Goal: Book appointment/travel/reservation

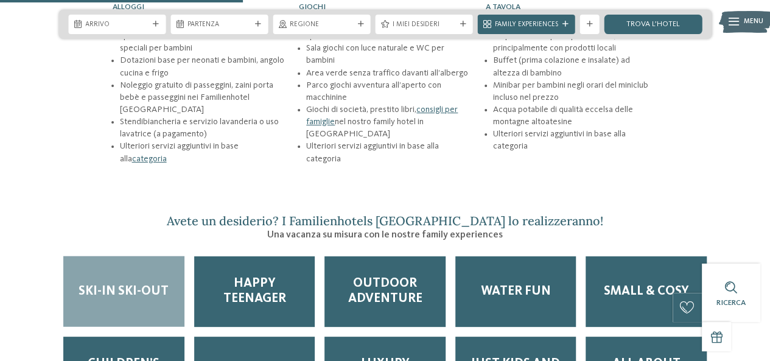
scroll to position [1460, 0]
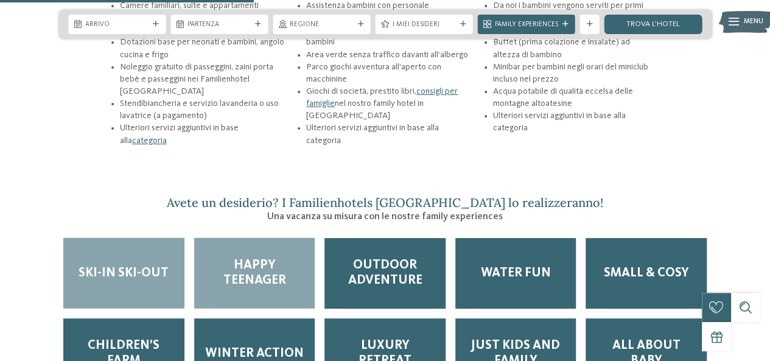
click at [260, 258] on span "Happy teenager" at bounding box center [255, 273] width 102 height 30
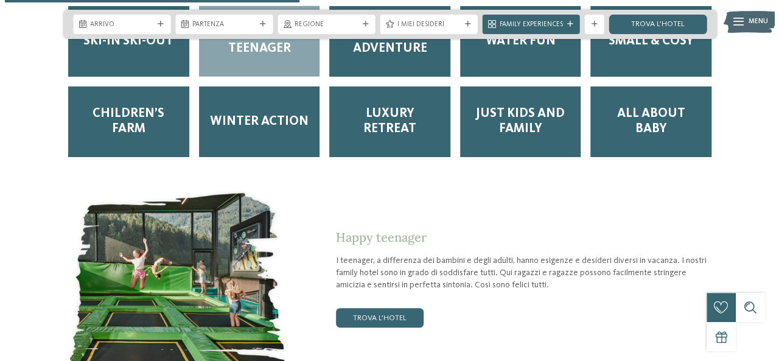
scroll to position [1704, 0]
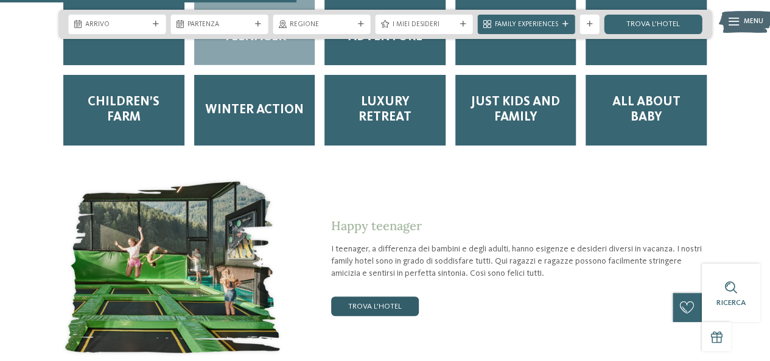
click at [377, 296] on link "trova l’hotel" at bounding box center [375, 305] width 88 height 19
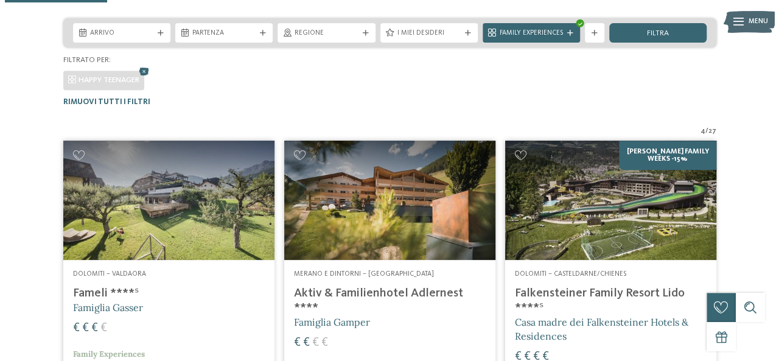
scroll to position [118, 0]
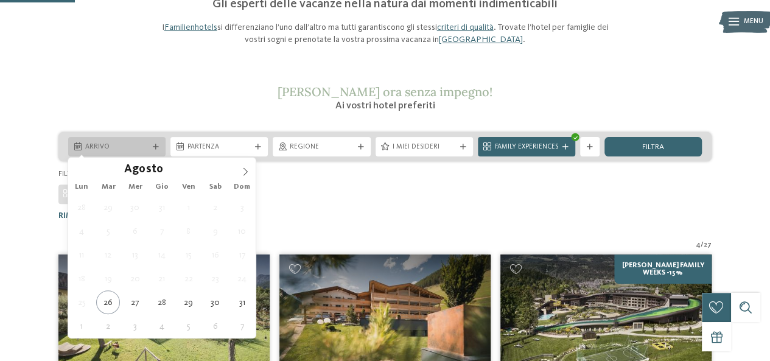
click at [156, 148] on icon at bounding box center [156, 147] width 6 height 6
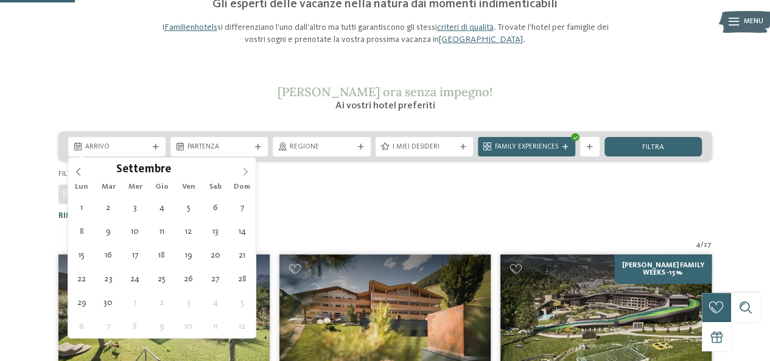
click at [246, 170] on icon at bounding box center [245, 172] width 4 height 8
type div "08.09.2025"
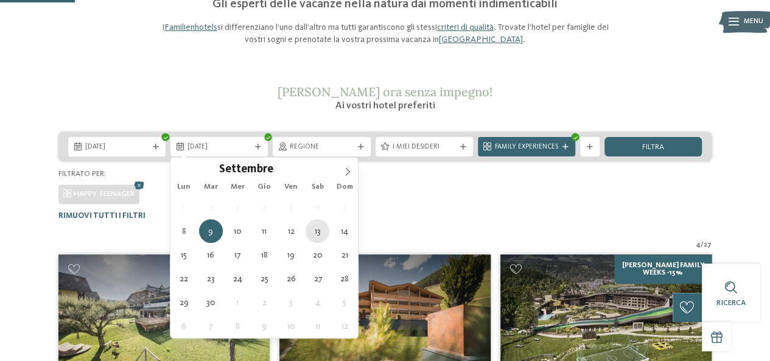
type div "13.09.2025"
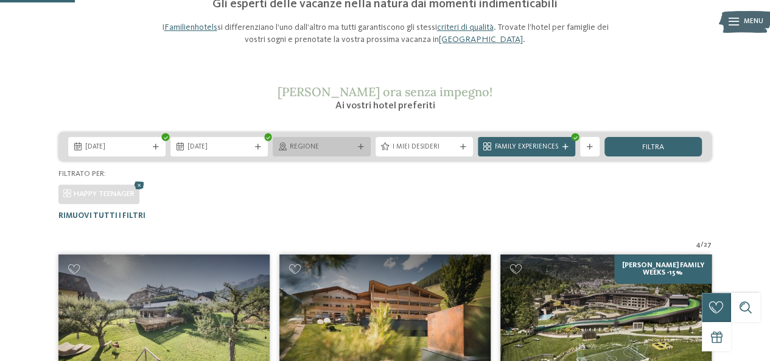
click at [357, 145] on div at bounding box center [361, 147] width 10 height 6
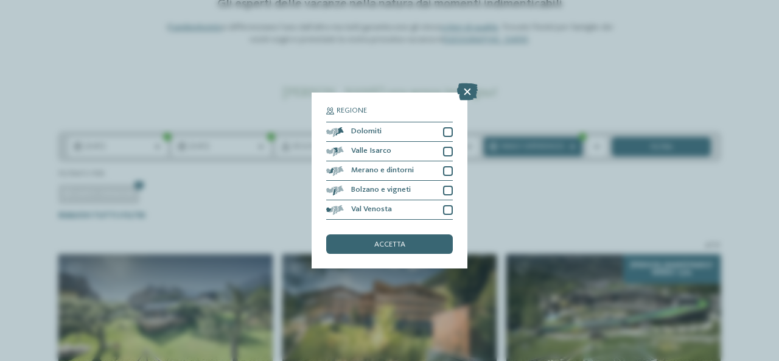
click at [241, 180] on div "Regione Dolomiti" at bounding box center [389, 180] width 779 height 361
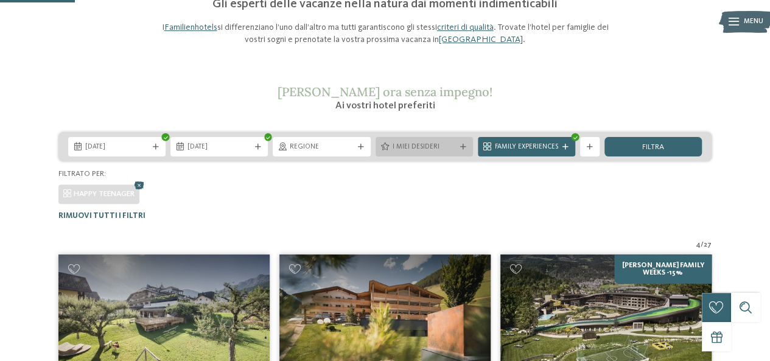
click at [460, 144] on icon at bounding box center [463, 147] width 6 height 6
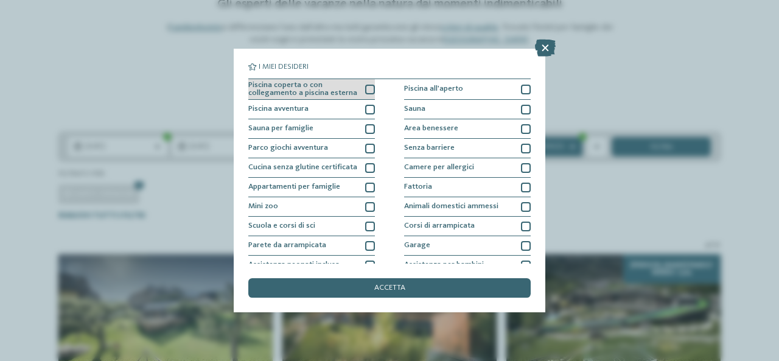
click at [366, 86] on div at bounding box center [370, 90] width 10 height 10
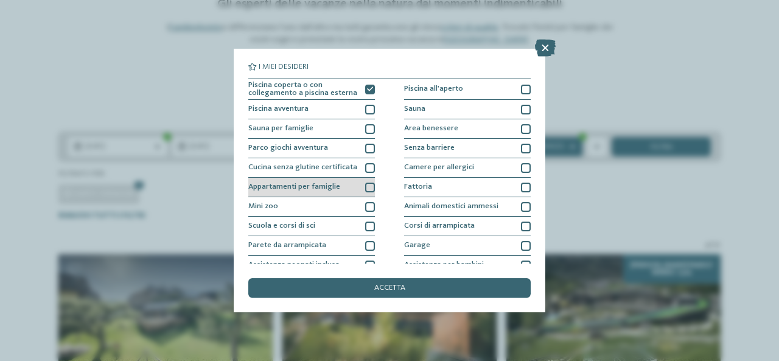
click at [370, 184] on div at bounding box center [370, 188] width 10 height 10
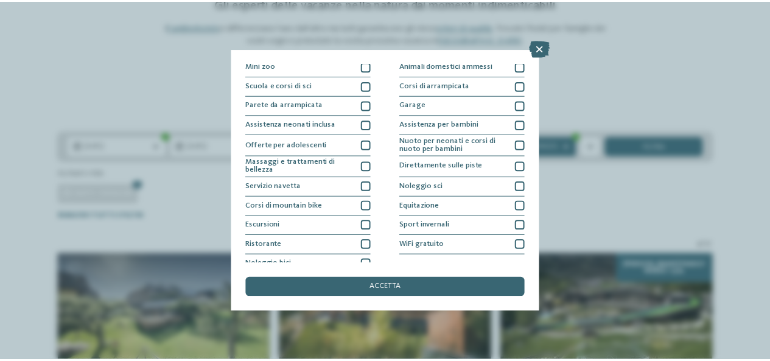
scroll to position [150, 0]
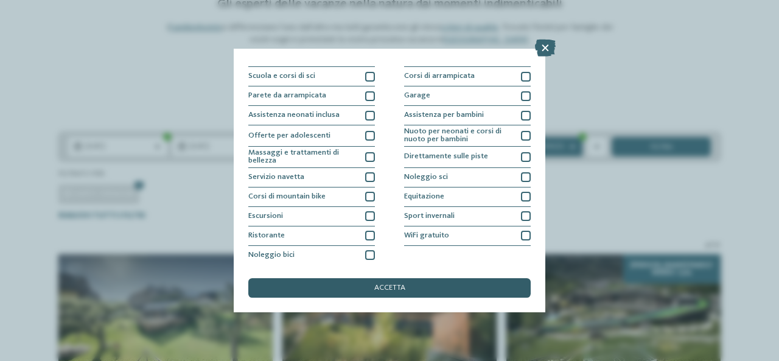
click at [385, 287] on span "accetta" at bounding box center [389, 288] width 31 height 8
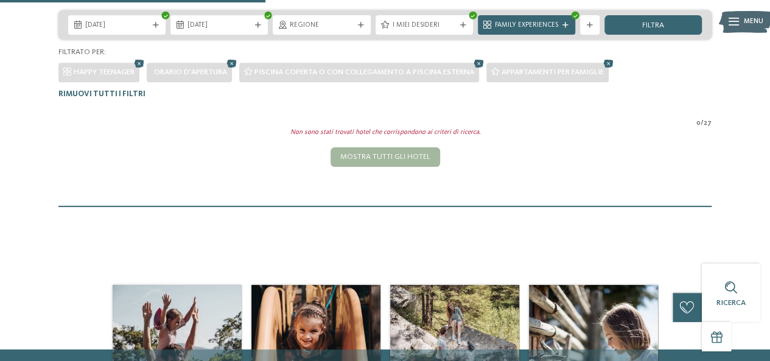
scroll to position [179, 0]
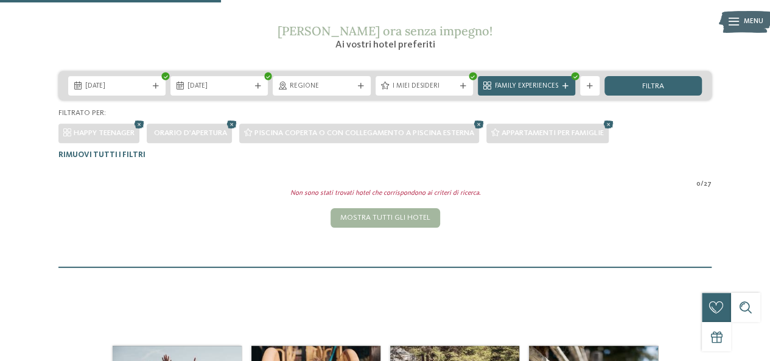
click at [514, 83] on span "Family Experiences" at bounding box center [526, 87] width 63 height 10
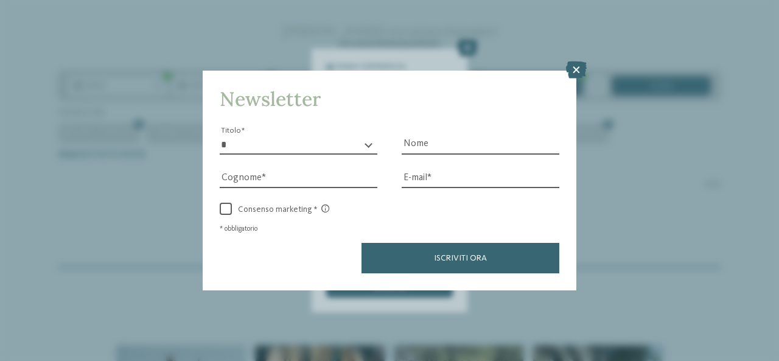
click at [466, 47] on div "Newsletter * ****** ******* ******** ****** Titolo Nome Cognome Fax" at bounding box center [389, 180] width 779 height 361
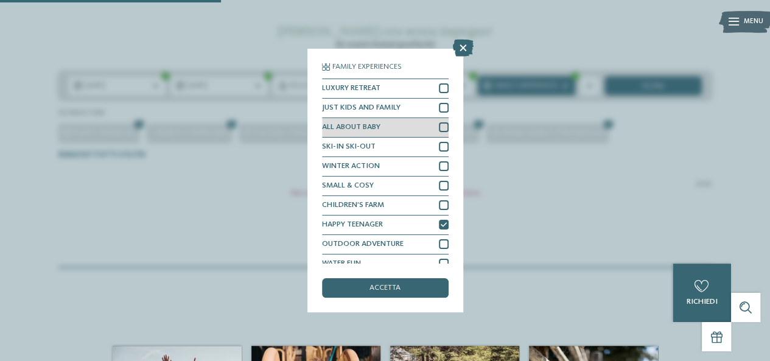
scroll to position [10, 0]
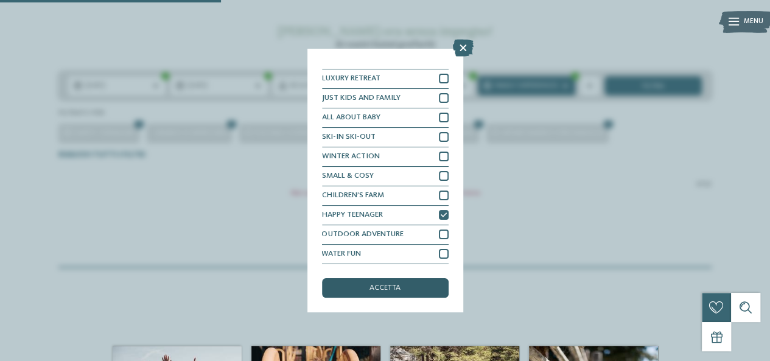
click at [399, 293] on div "accetta" at bounding box center [385, 287] width 127 height 19
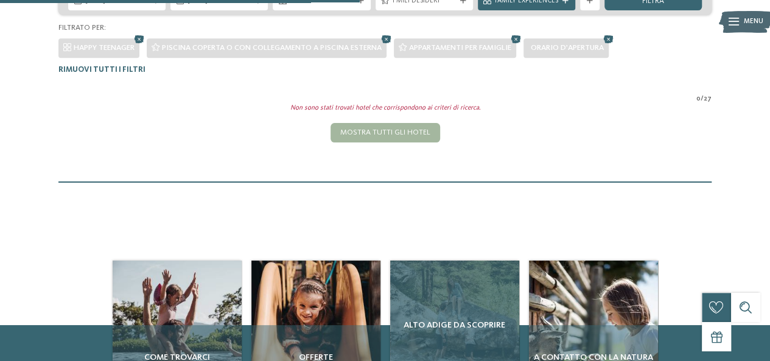
scroll to position [179, 0]
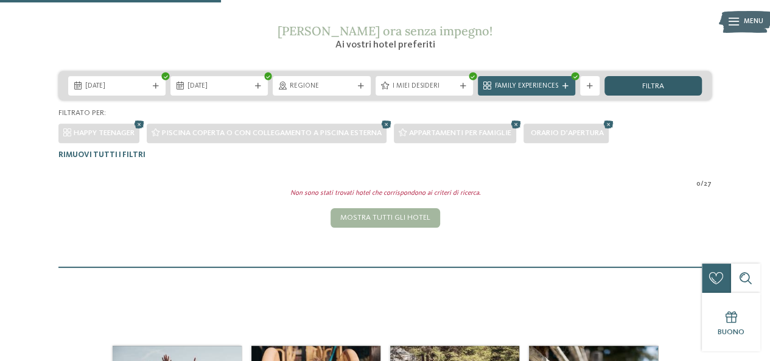
click at [655, 83] on span "filtra" at bounding box center [653, 87] width 22 height 8
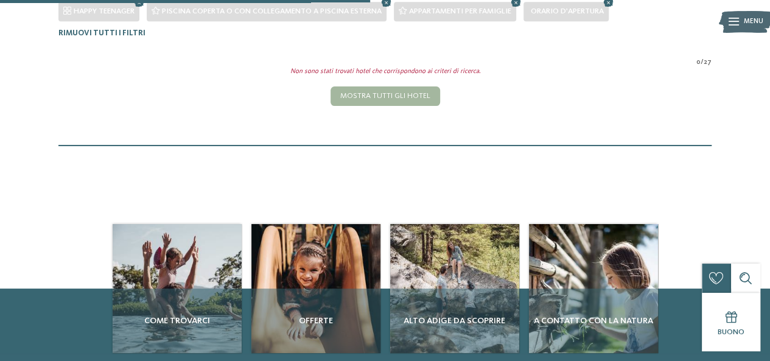
scroll to position [301, 0]
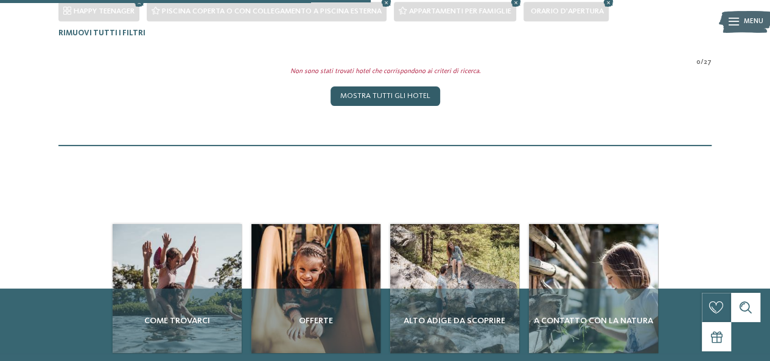
click at [416, 96] on div "Mostra tutti gli hotel" at bounding box center [385, 95] width 110 height 19
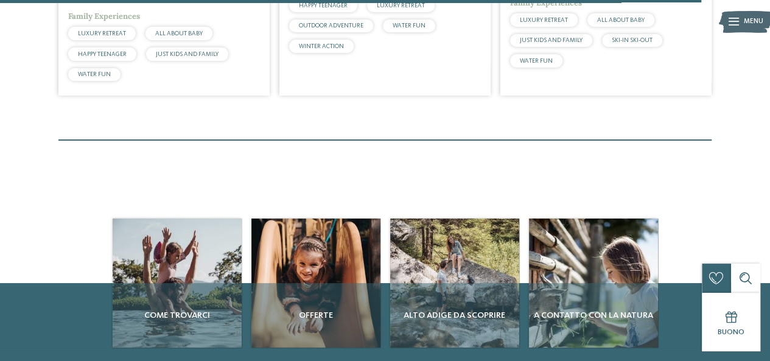
scroll to position [3041, 0]
